Goal: Task Accomplishment & Management: Complete application form

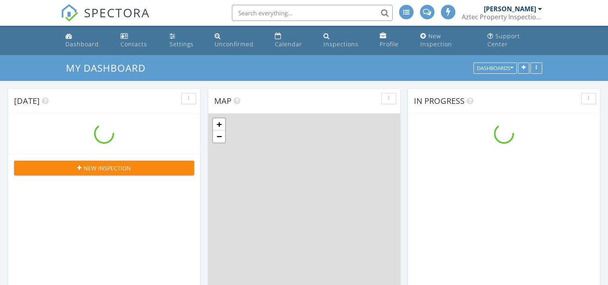
scroll to position [744, 621]
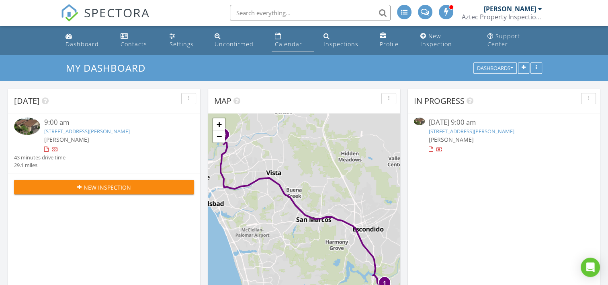
click at [281, 40] on div "Calendar" at bounding box center [288, 44] width 27 height 8
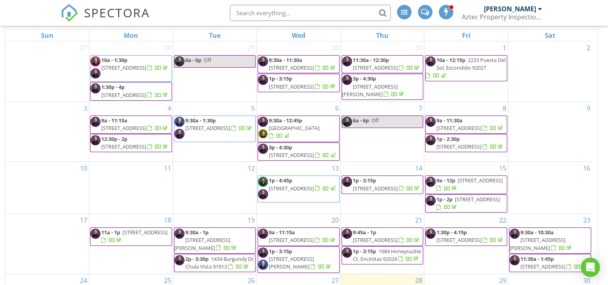
scroll to position [108, 0]
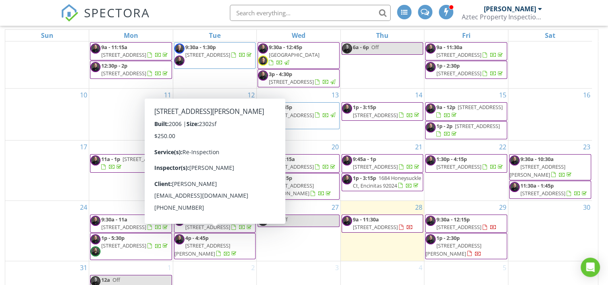
click at [288, 266] on div "3" at bounding box center [299, 274] width 84 height 27
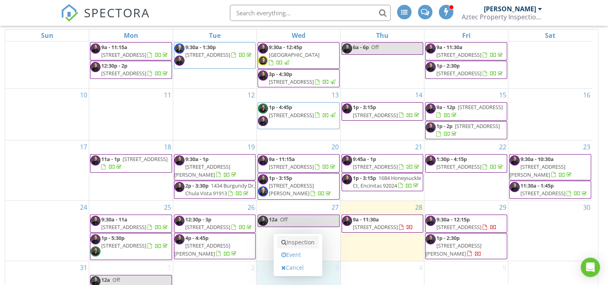
click at [293, 236] on link "Inspection" at bounding box center [297, 242] width 41 height 13
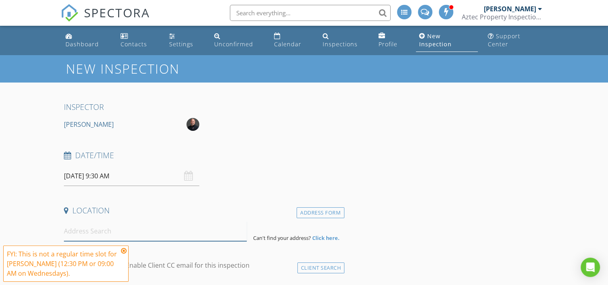
click at [121, 225] on input at bounding box center [155, 231] width 183 height 20
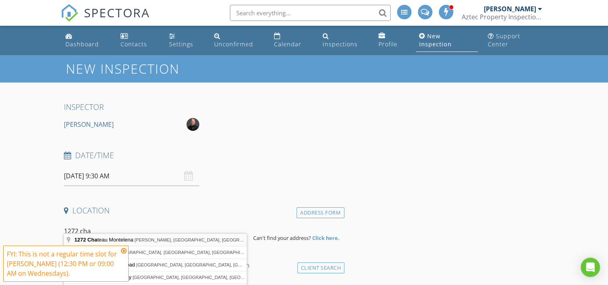
type input "1272 Chateau Montelena, Bonsall, CA, USA"
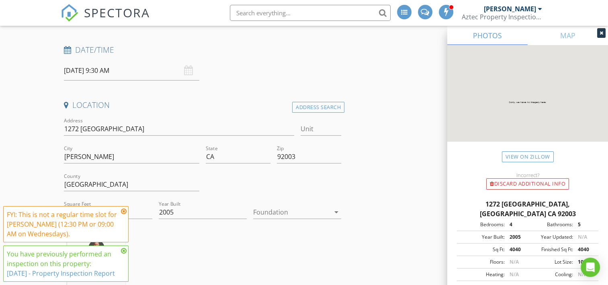
scroll to position [106, 0]
click at [124, 208] on icon at bounding box center [124, 211] width 6 height 6
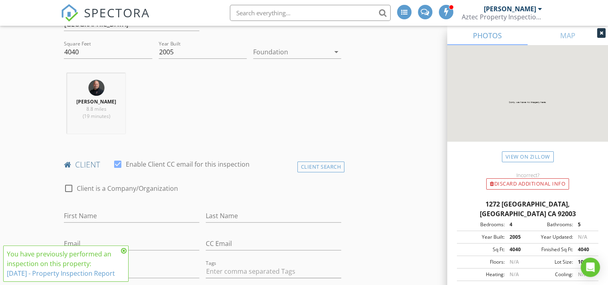
scroll to position [284, 0]
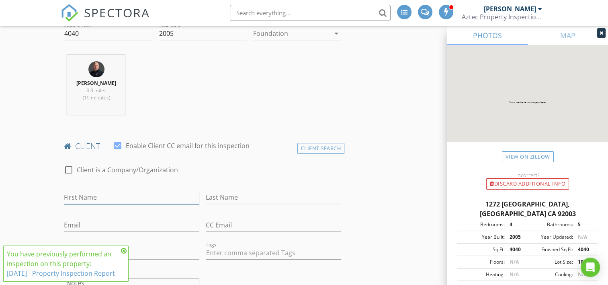
click at [93, 191] on input "First Name" at bounding box center [132, 197] width 136 height 13
type input "Brian & Kim"
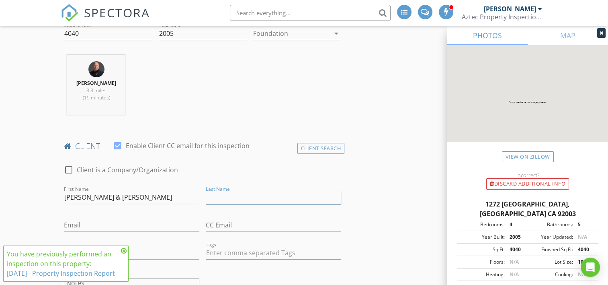
click at [217, 191] on input "Last Name" at bounding box center [274, 197] width 136 height 13
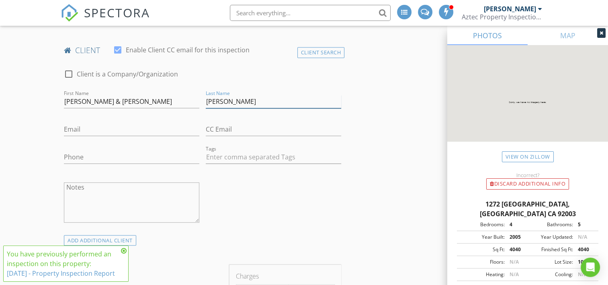
scroll to position [380, 0]
type input "Barrett"
click at [103, 95] on input "Brian & Kim" at bounding box center [132, 101] width 136 height 13
type input "Brian"
click at [82, 152] on input "Phone" at bounding box center [132, 156] width 136 height 13
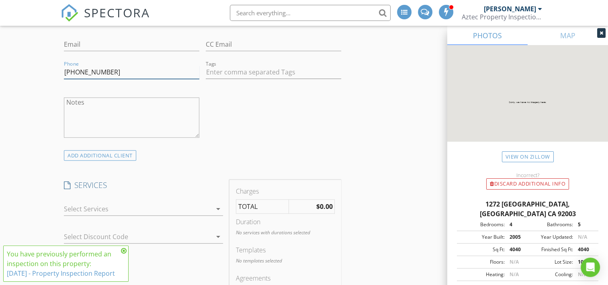
scroll to position [464, 0]
type input "858-829-2279"
click at [97, 150] on div "ADD ADDITIONAL client" at bounding box center [100, 155] width 72 height 11
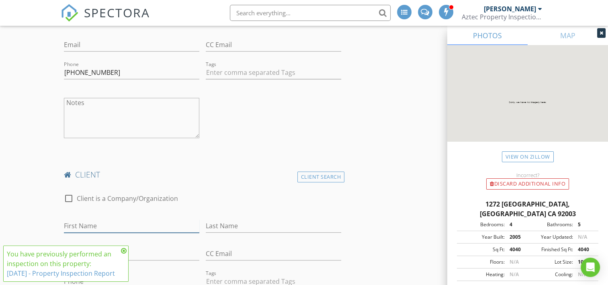
click at [87, 219] on input "First Name" at bounding box center [132, 225] width 136 height 13
type input "Kim"
click at [243, 220] on input "Last Name" at bounding box center [274, 225] width 136 height 13
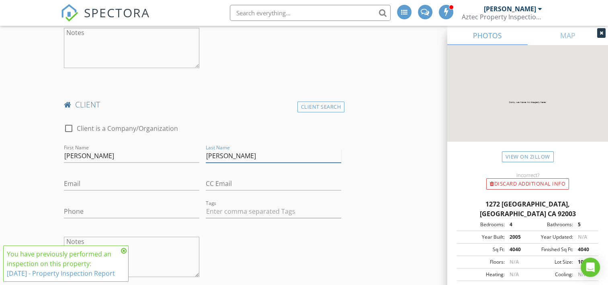
scroll to position [536, 0]
type input "Barrett"
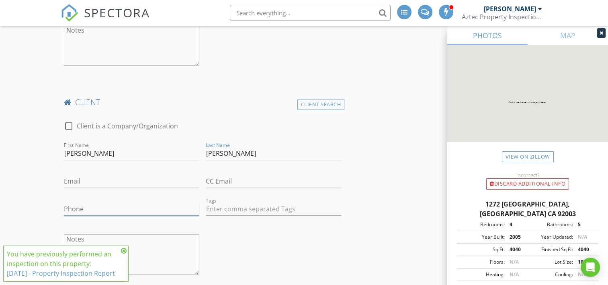
click at [86, 202] on input "Phone" at bounding box center [132, 208] width 136 height 13
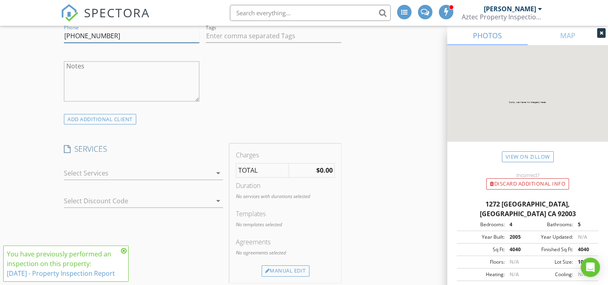
scroll to position [709, 0]
type input "858-254-1485"
click at [203, 166] on div at bounding box center [138, 172] width 148 height 13
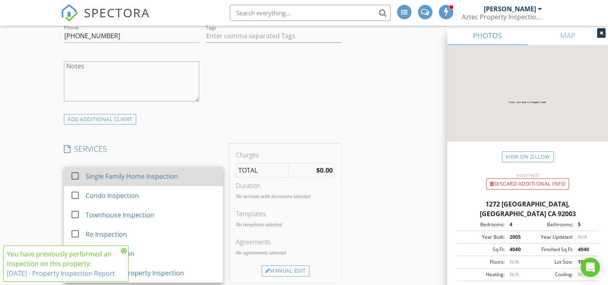
click at [149, 171] on div "Single Family Home Inspection" at bounding box center [132, 176] width 92 height 10
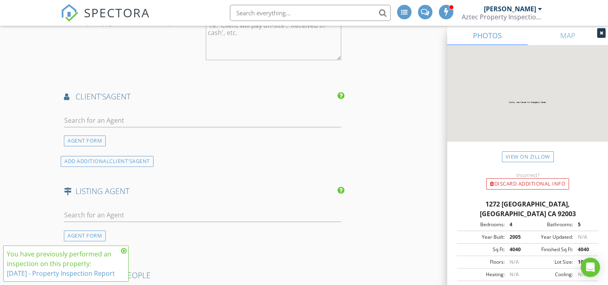
scroll to position [1100, 0]
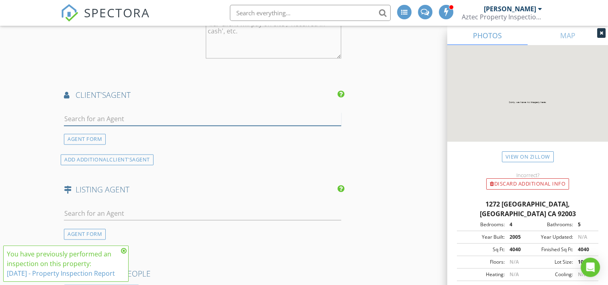
click at [119, 112] on input "text" at bounding box center [202, 118] width 277 height 13
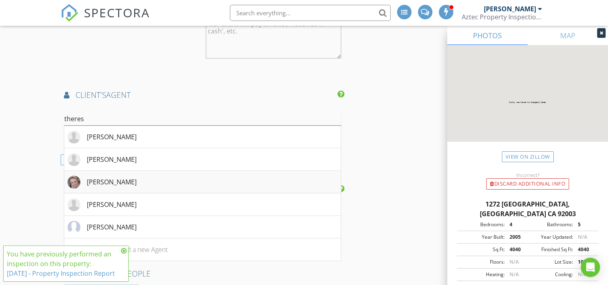
type input "theres"
click at [105, 177] on div "Theresa Irick" at bounding box center [112, 182] width 50 height 10
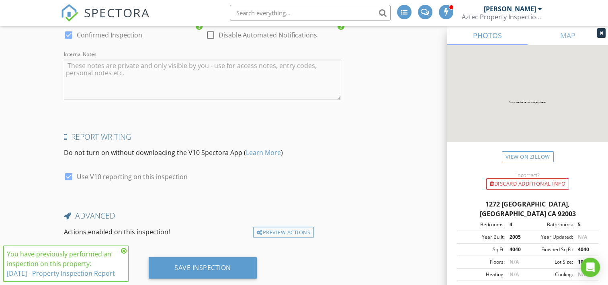
scroll to position [1596, 0]
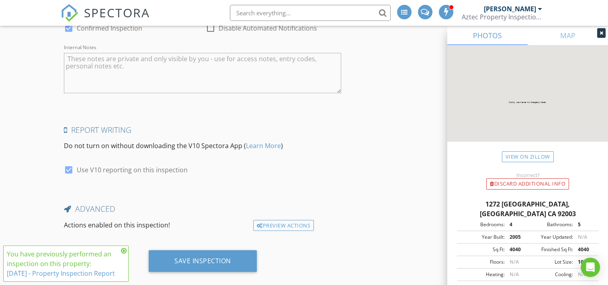
click at [103, 251] on div "You have previously performed an inspection on this property: 3/23/2025 - Prope…" at bounding box center [63, 263] width 112 height 29
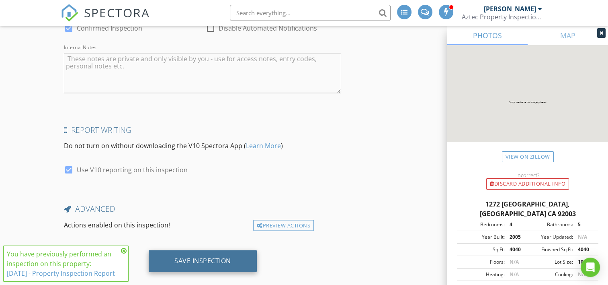
click at [182, 257] on div "Save Inspection" at bounding box center [203, 261] width 57 height 8
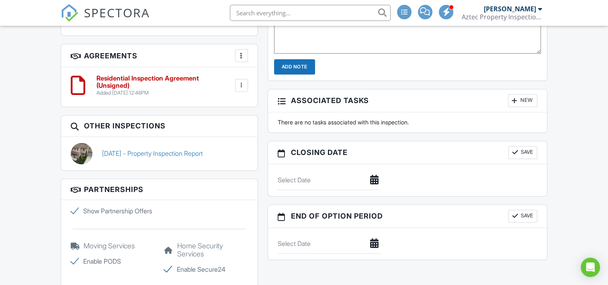
scroll to position [635, 0]
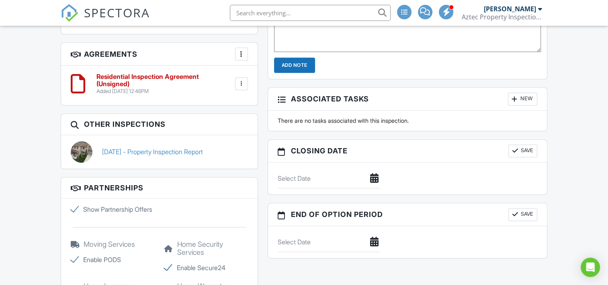
click at [74, 212] on label "Show Partnership Offers" at bounding box center [113, 209] width 84 height 10
checkbox input "false"
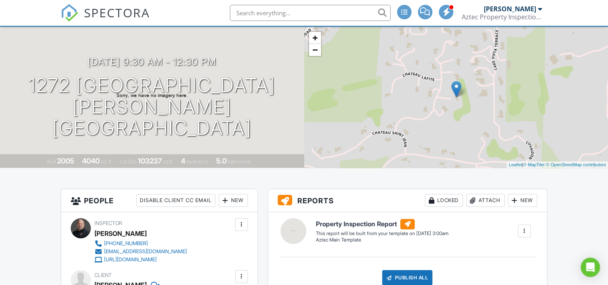
scroll to position [0, 0]
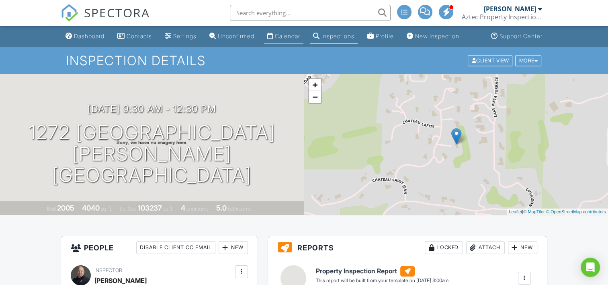
click at [289, 39] on div "Calendar" at bounding box center [287, 36] width 25 height 7
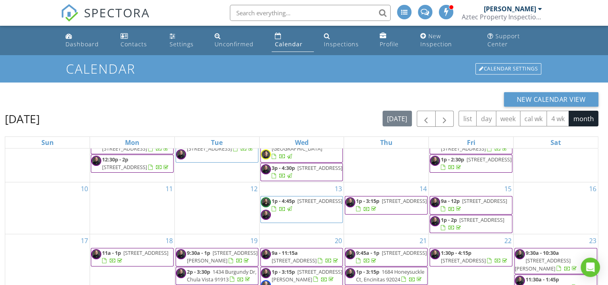
scroll to position [107, 0]
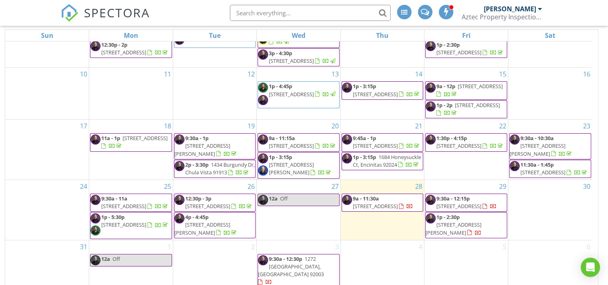
click at [388, 202] on span "17788 Caminito Balata, San Diego 92128" at bounding box center [375, 205] width 45 height 7
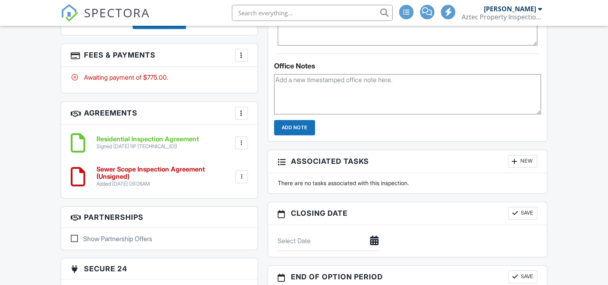
scroll to position [573, 0]
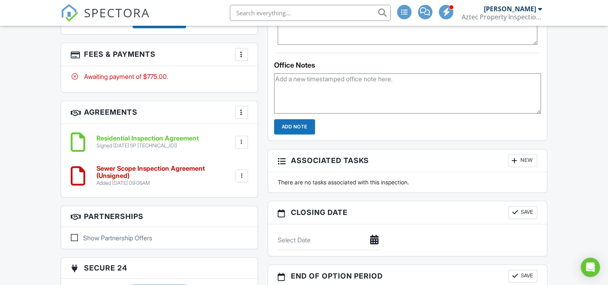
click at [243, 172] on div at bounding box center [242, 176] width 8 height 8
click at [222, 228] on li "Delete" at bounding box center [220, 238] width 46 height 20
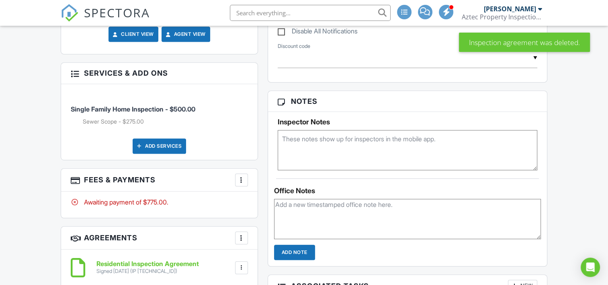
click at [240, 176] on div at bounding box center [242, 180] width 8 height 8
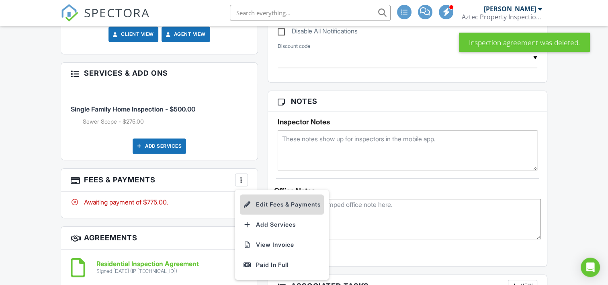
click at [257, 194] on li "Edit Fees & Payments" at bounding box center [282, 204] width 84 height 20
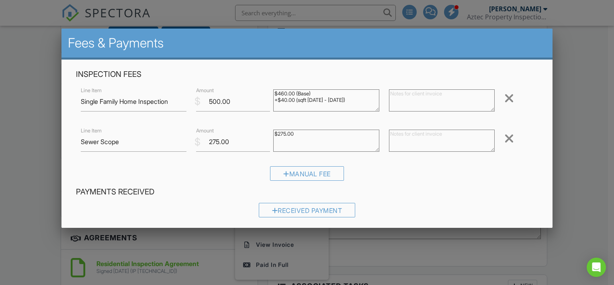
click at [505, 140] on div at bounding box center [510, 138] width 10 height 13
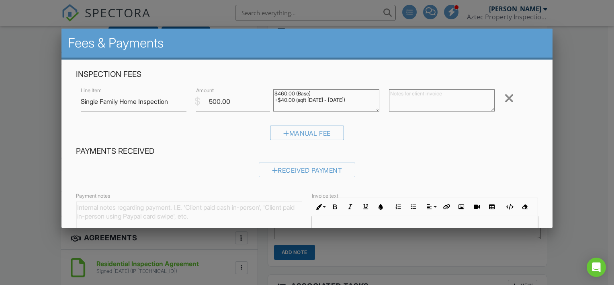
scroll to position [86, 0]
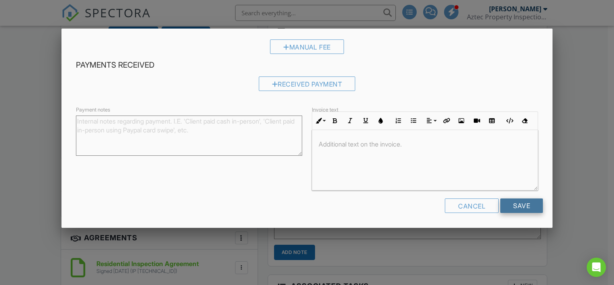
click at [511, 207] on input "Save" at bounding box center [522, 205] width 43 height 14
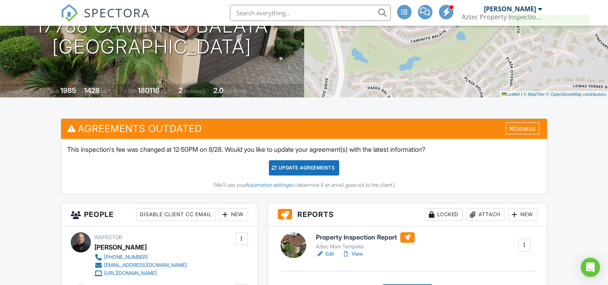
scroll to position [117, 0]
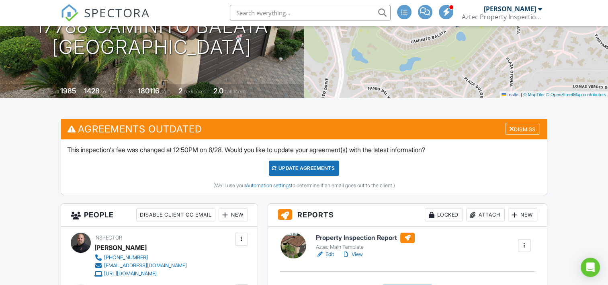
click at [301, 175] on div "Update Agreements" at bounding box center [304, 167] width 70 height 15
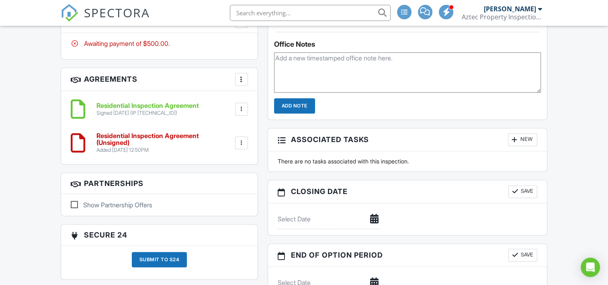
scroll to position [595, 0]
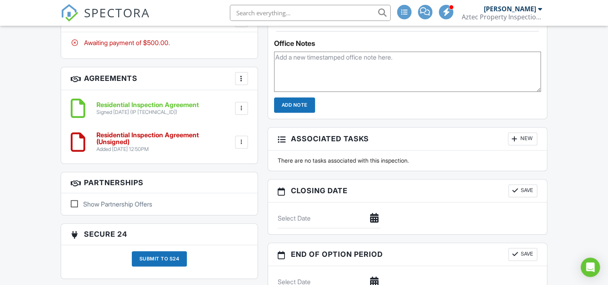
click at [241, 138] on div at bounding box center [242, 142] width 8 height 8
click at [215, 195] on li "Delete" at bounding box center [220, 204] width 46 height 20
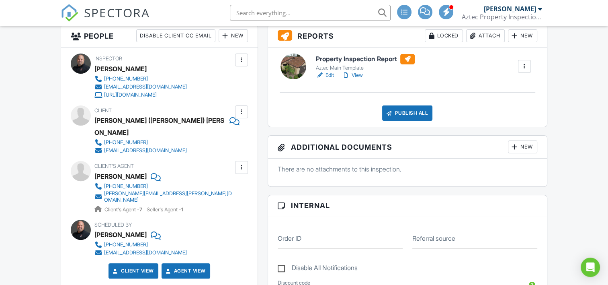
scroll to position [212, 0]
click at [360, 79] on link "View" at bounding box center [352, 75] width 21 height 8
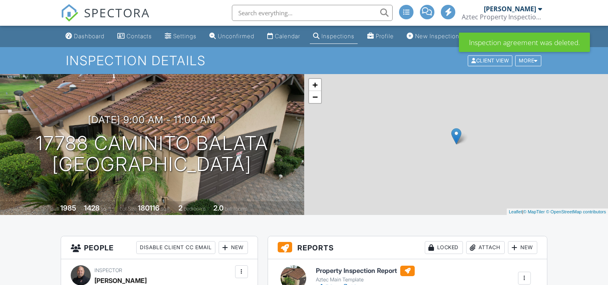
scroll to position [212, 0]
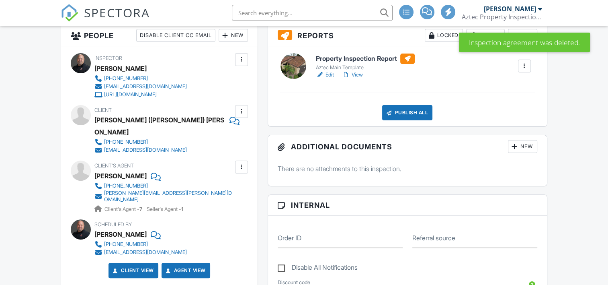
click at [358, 77] on link "View" at bounding box center [352, 75] width 21 height 8
